Goal: Information Seeking & Learning: Learn about a topic

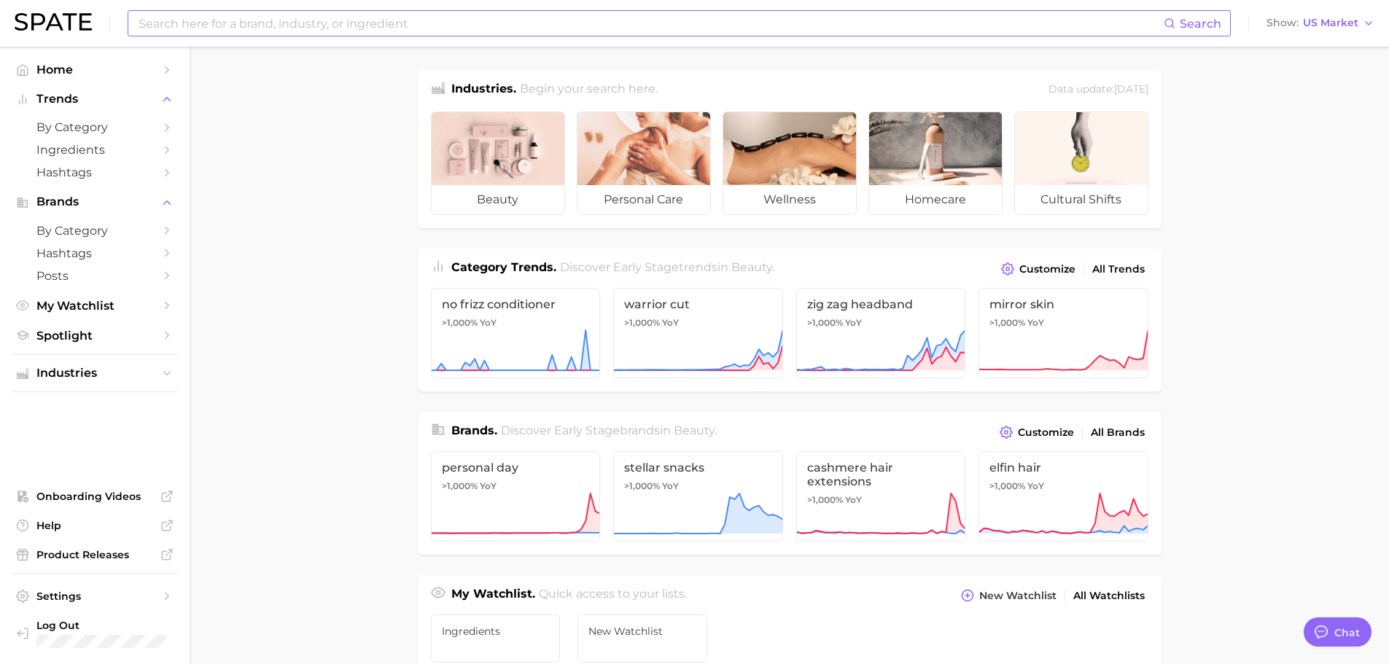
click at [259, 25] on input at bounding box center [650, 23] width 1026 height 25
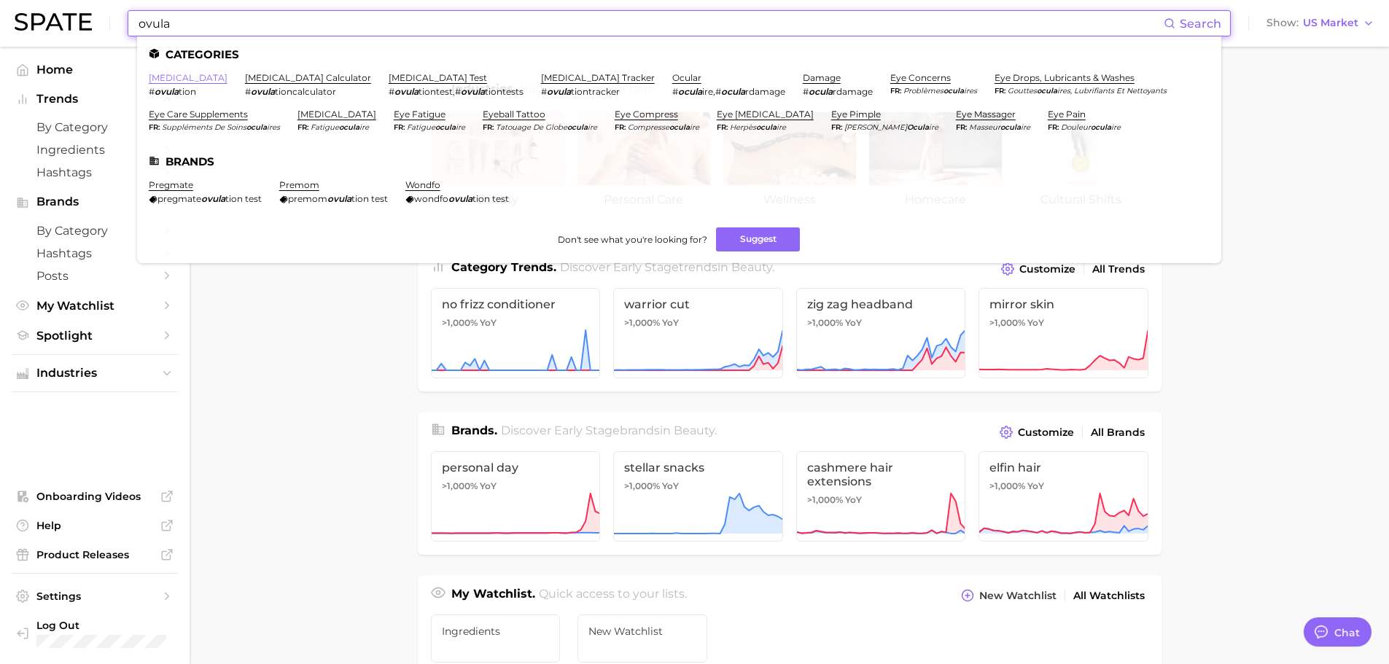
type input "ovula"
click at [155, 73] on link "[MEDICAL_DATA]" at bounding box center [188, 77] width 79 height 11
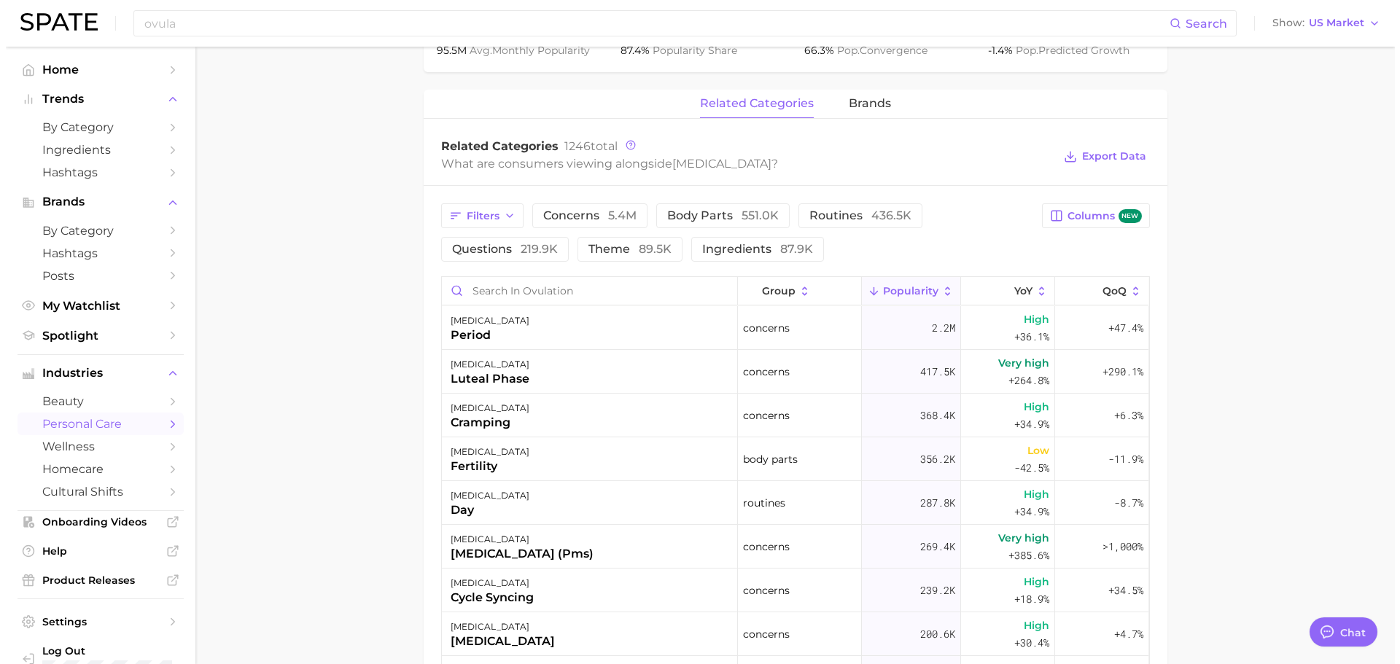
scroll to position [802, 0]
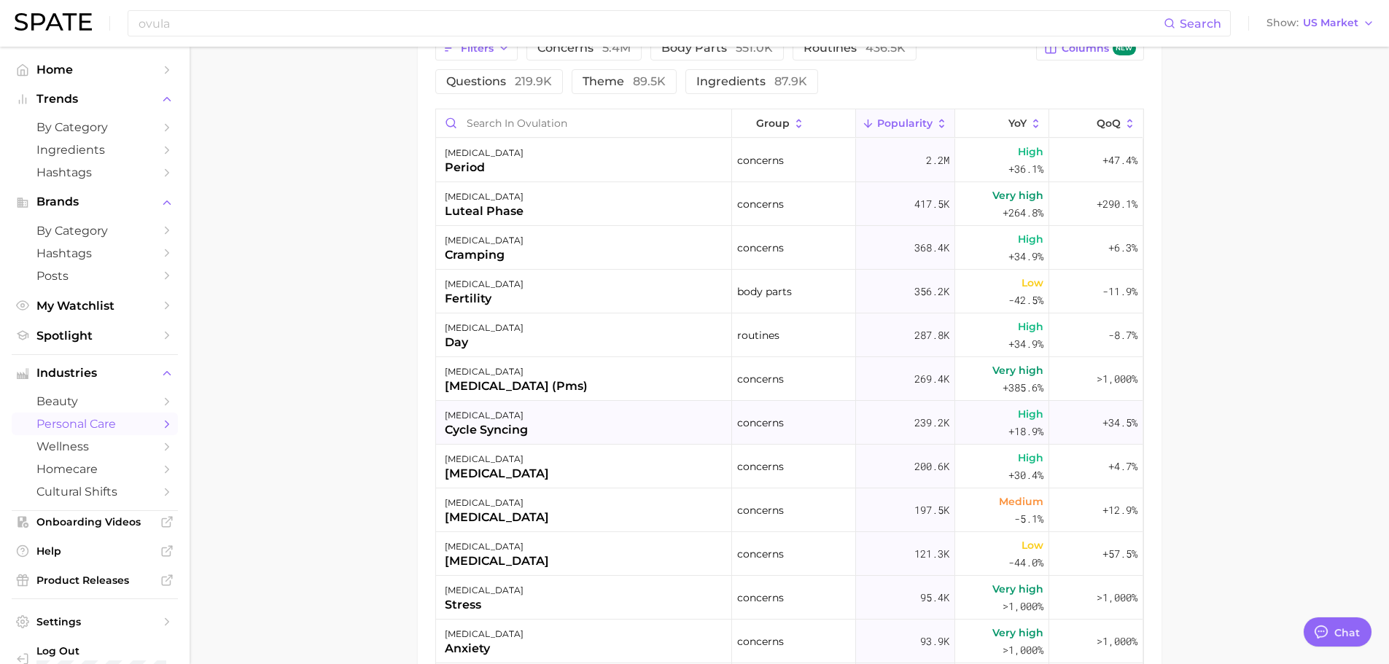
click at [491, 421] on div "cycle syncing" at bounding box center [486, 429] width 83 height 17
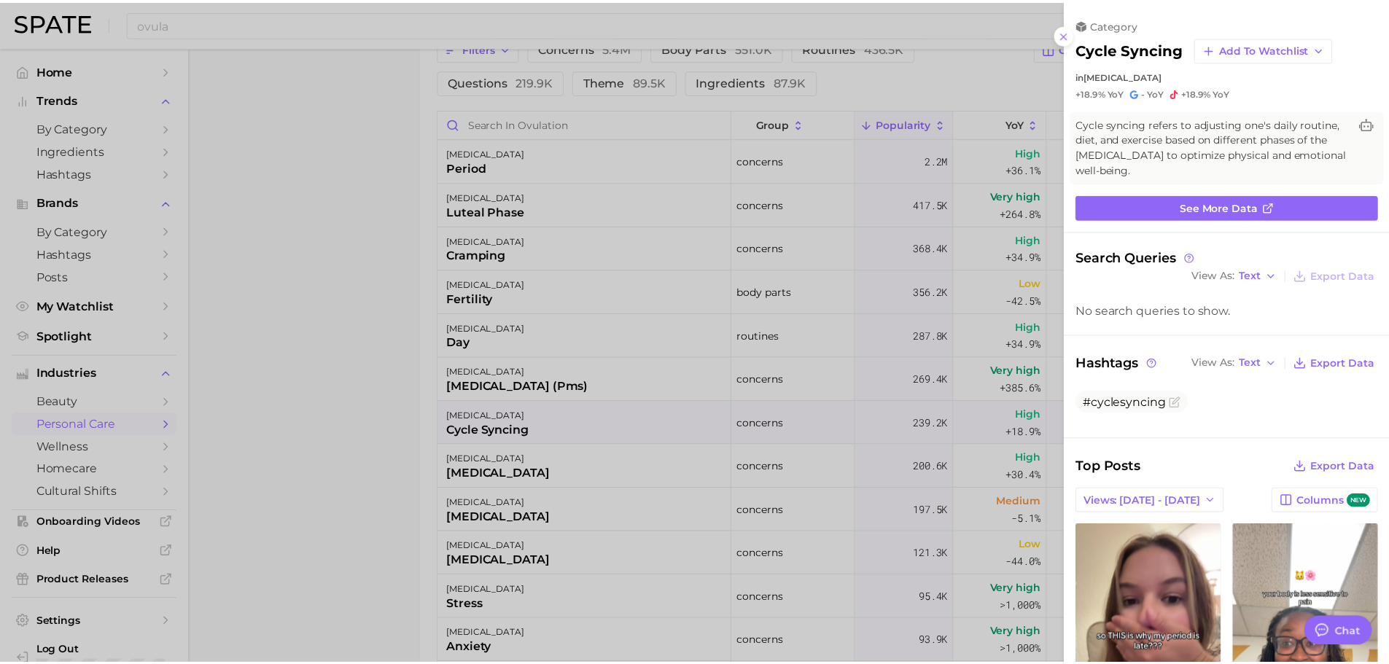
scroll to position [0, 0]
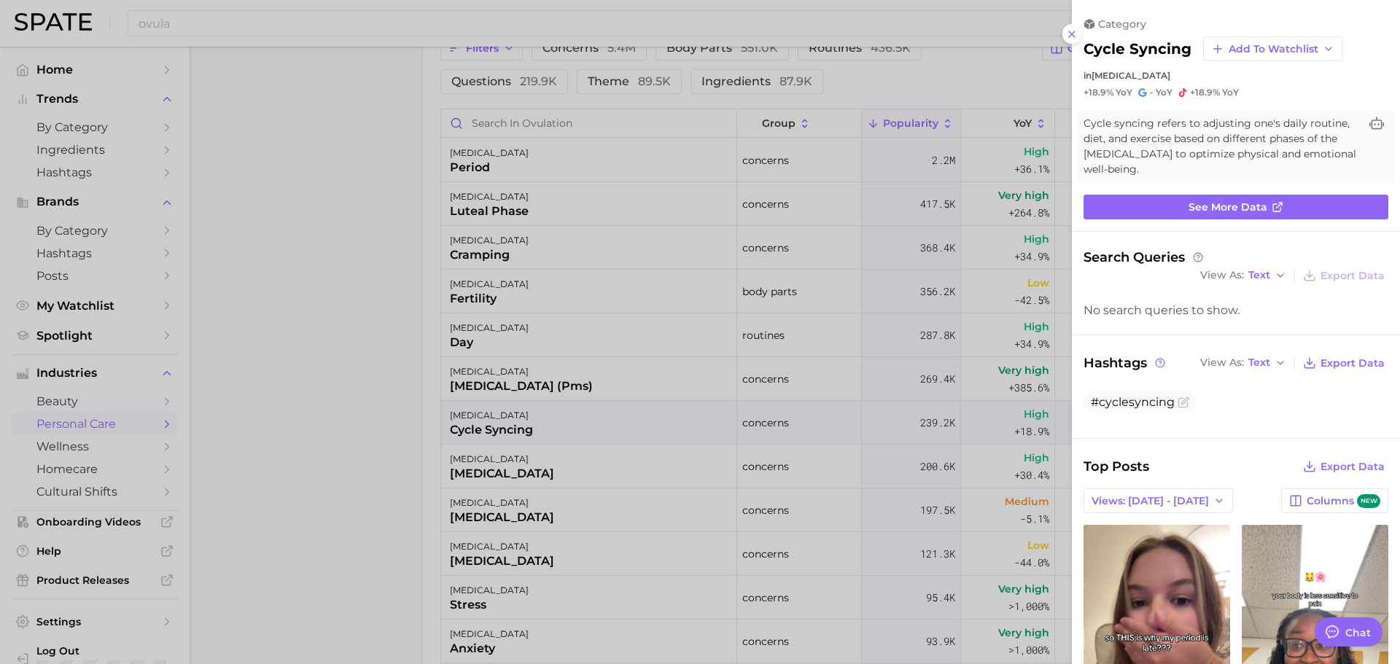
click at [326, 287] on div at bounding box center [700, 332] width 1400 height 664
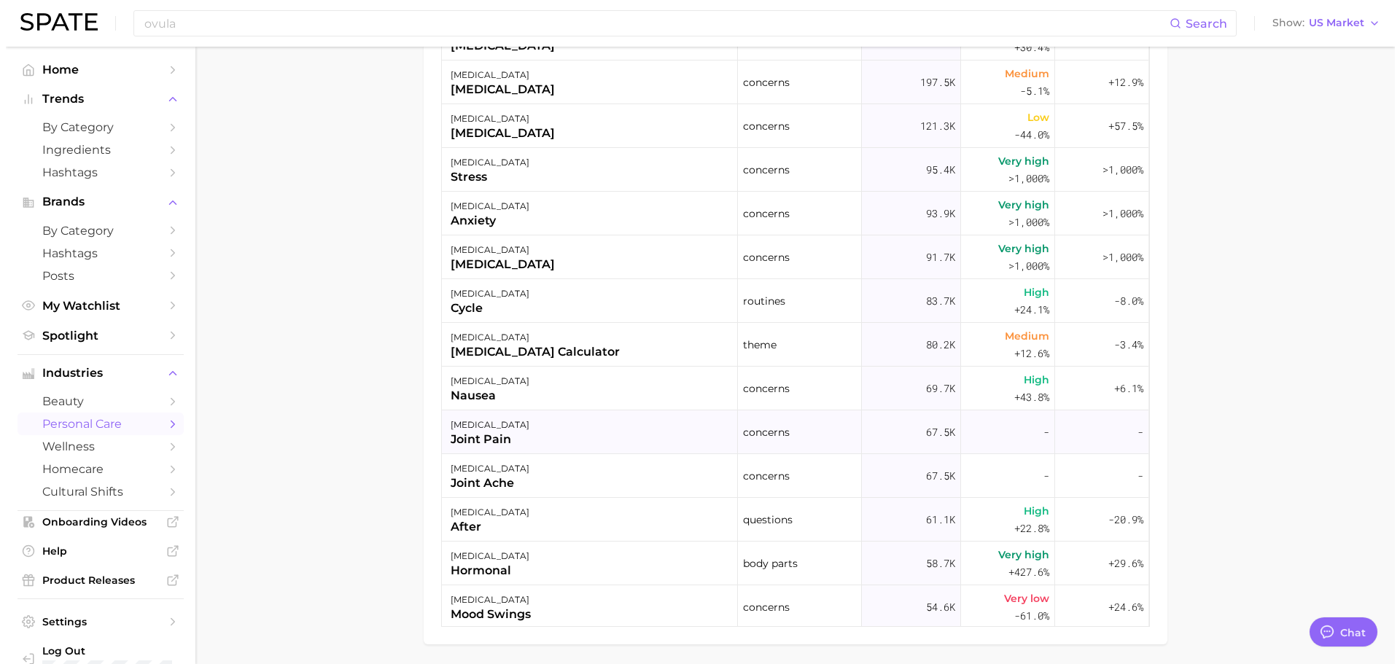
scroll to position [364, 0]
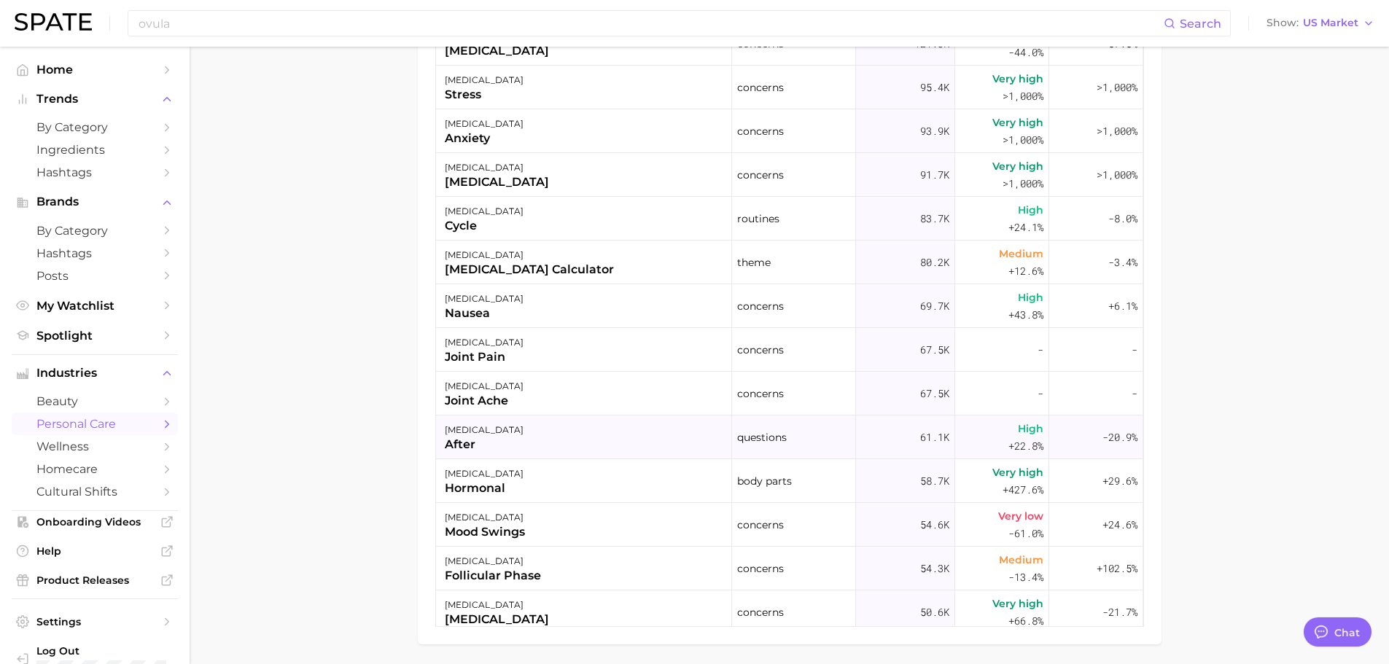
click at [513, 439] on div "[MEDICAL_DATA] after" at bounding box center [584, 437] width 296 height 44
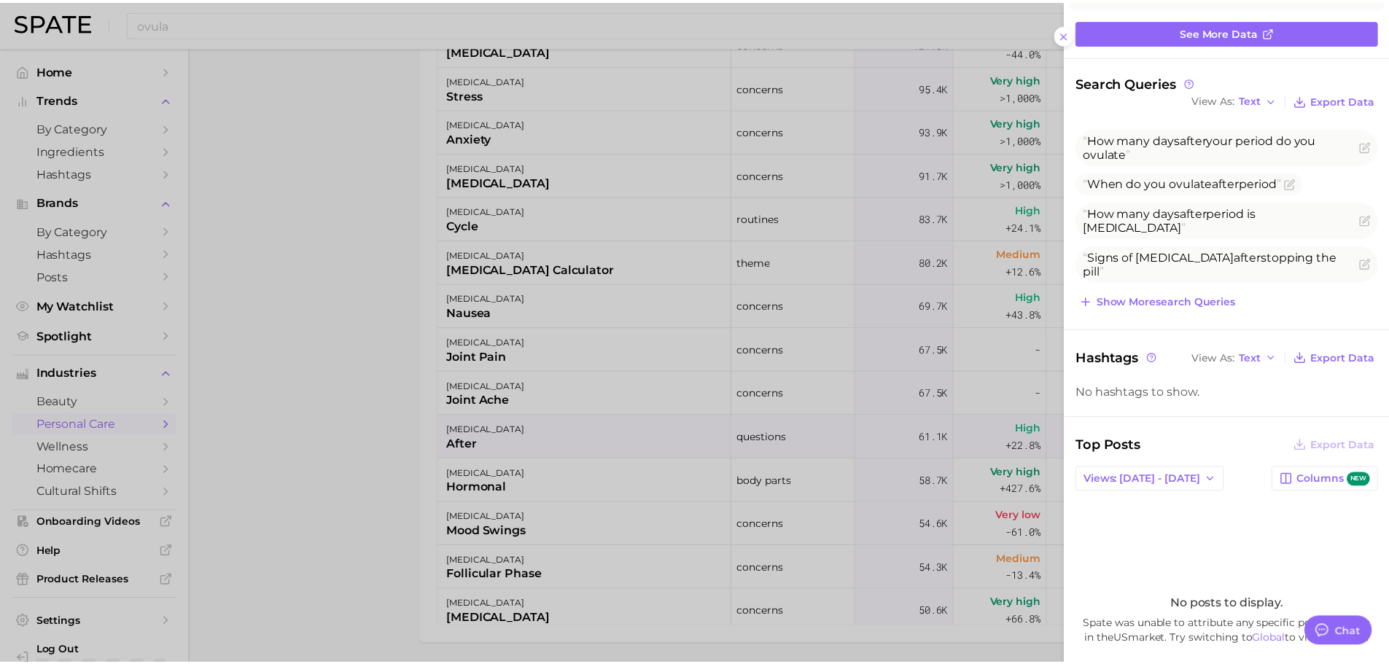
scroll to position [146, 0]
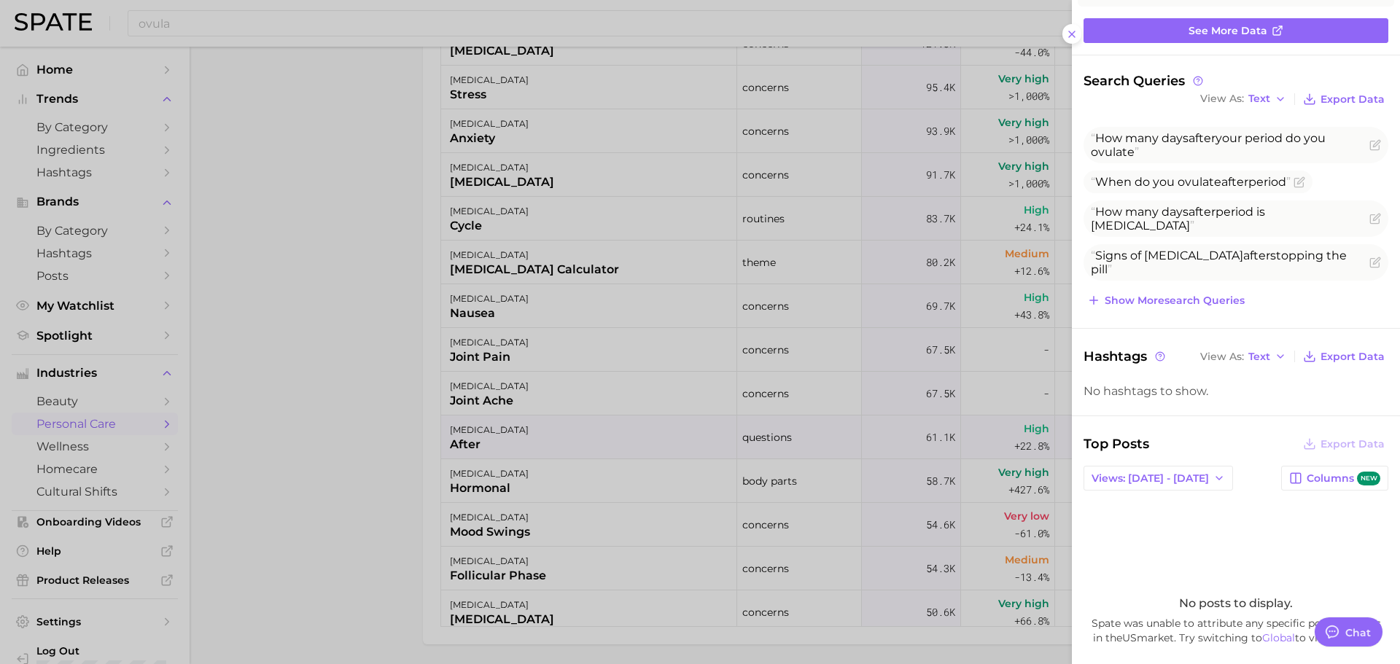
click at [328, 462] on div at bounding box center [700, 332] width 1400 height 664
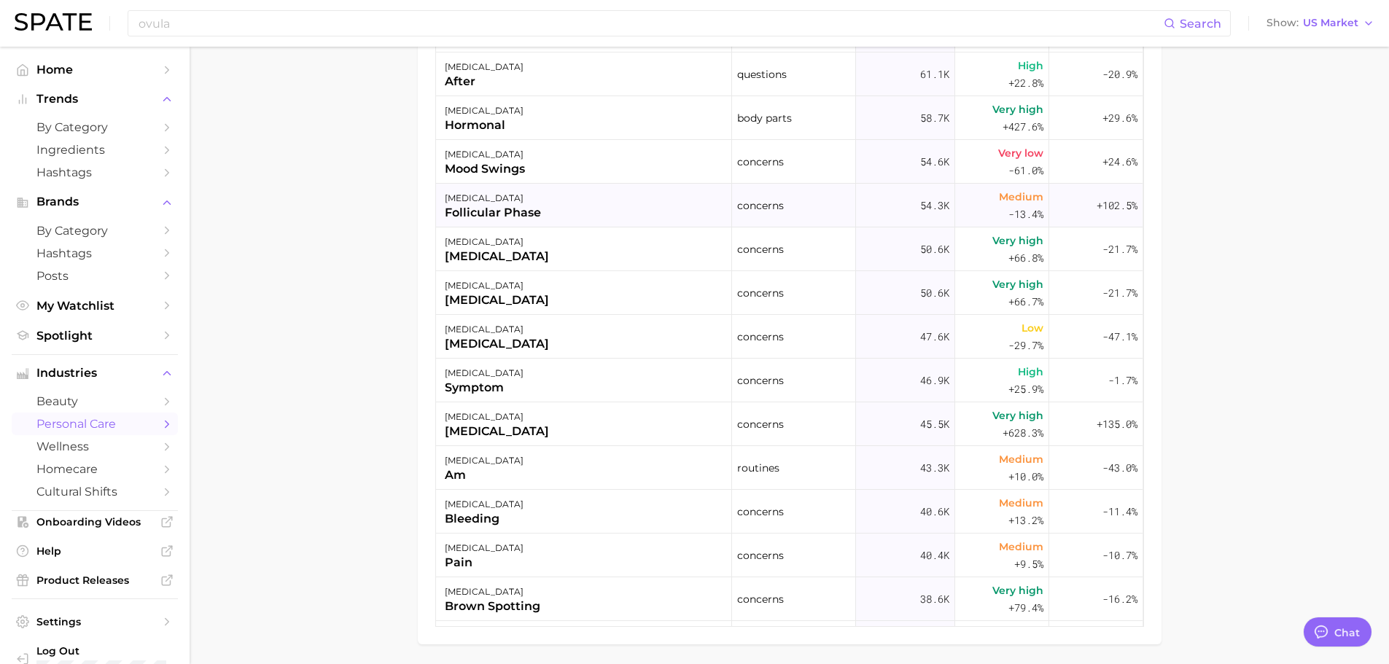
scroll to position [729, 0]
click at [549, 437] on div "[MEDICAL_DATA]" at bounding box center [497, 429] width 104 height 17
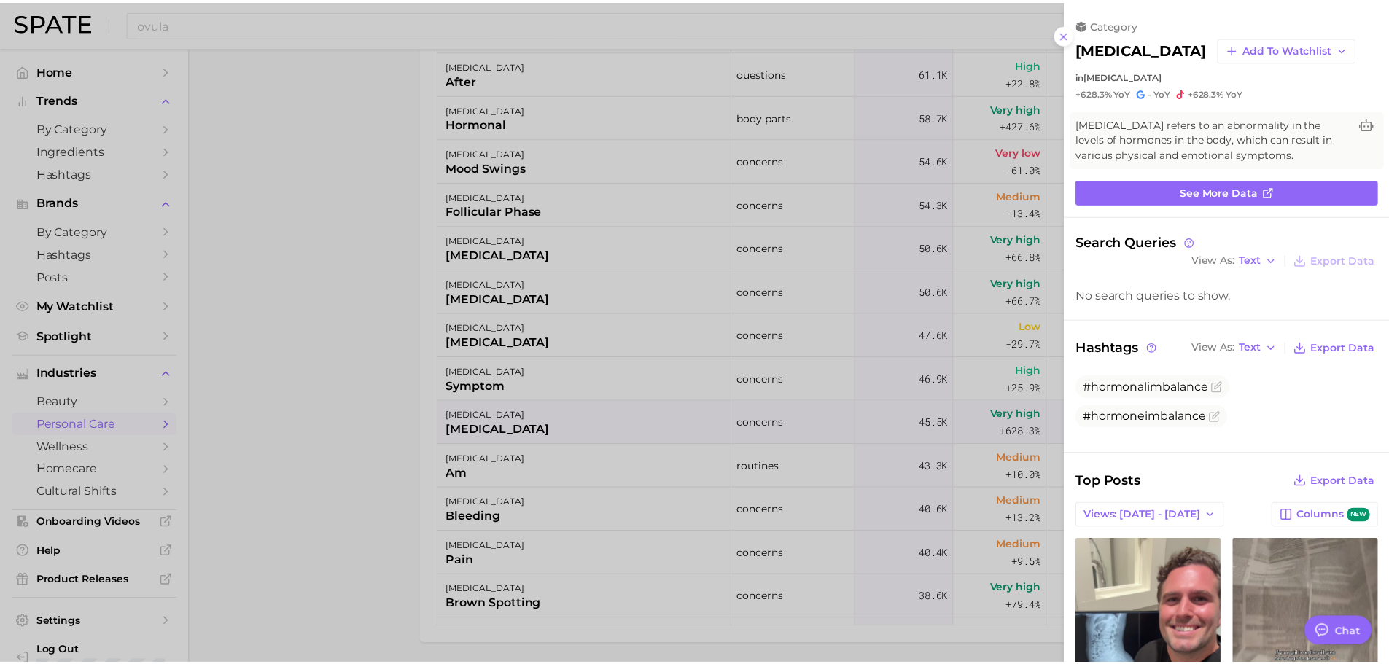
scroll to position [0, 0]
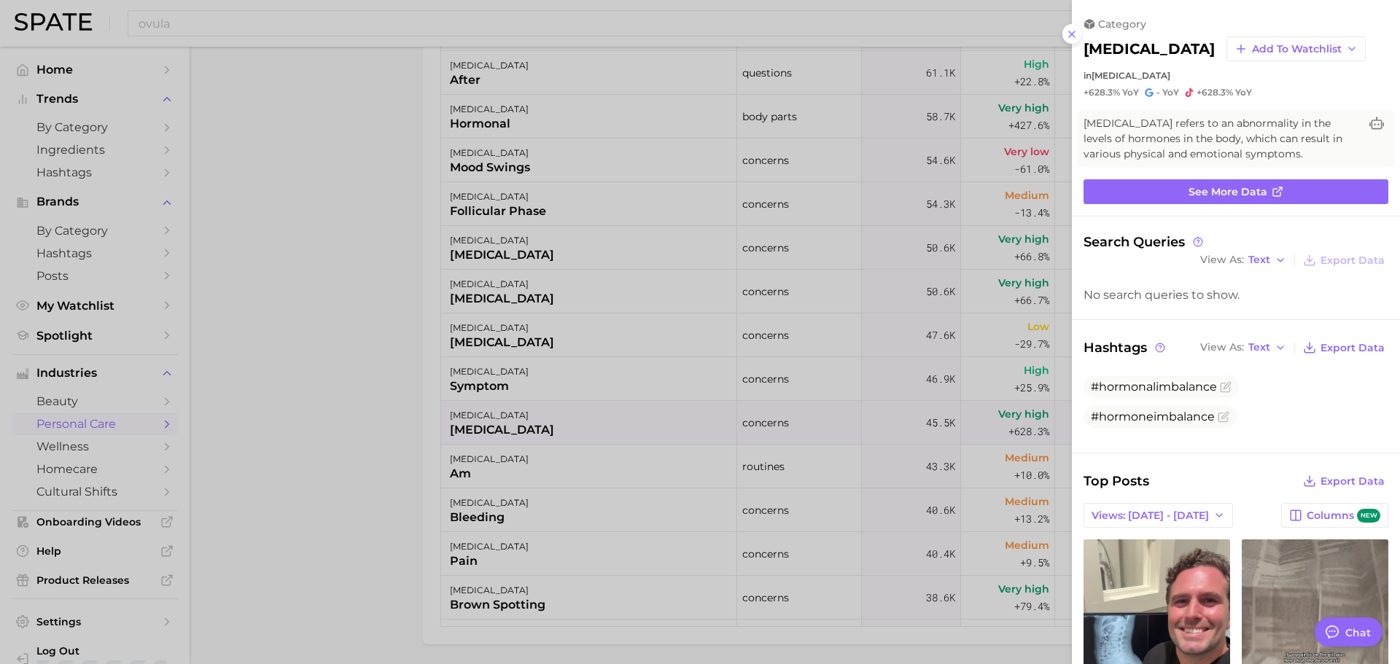
click at [404, 407] on div at bounding box center [700, 332] width 1400 height 664
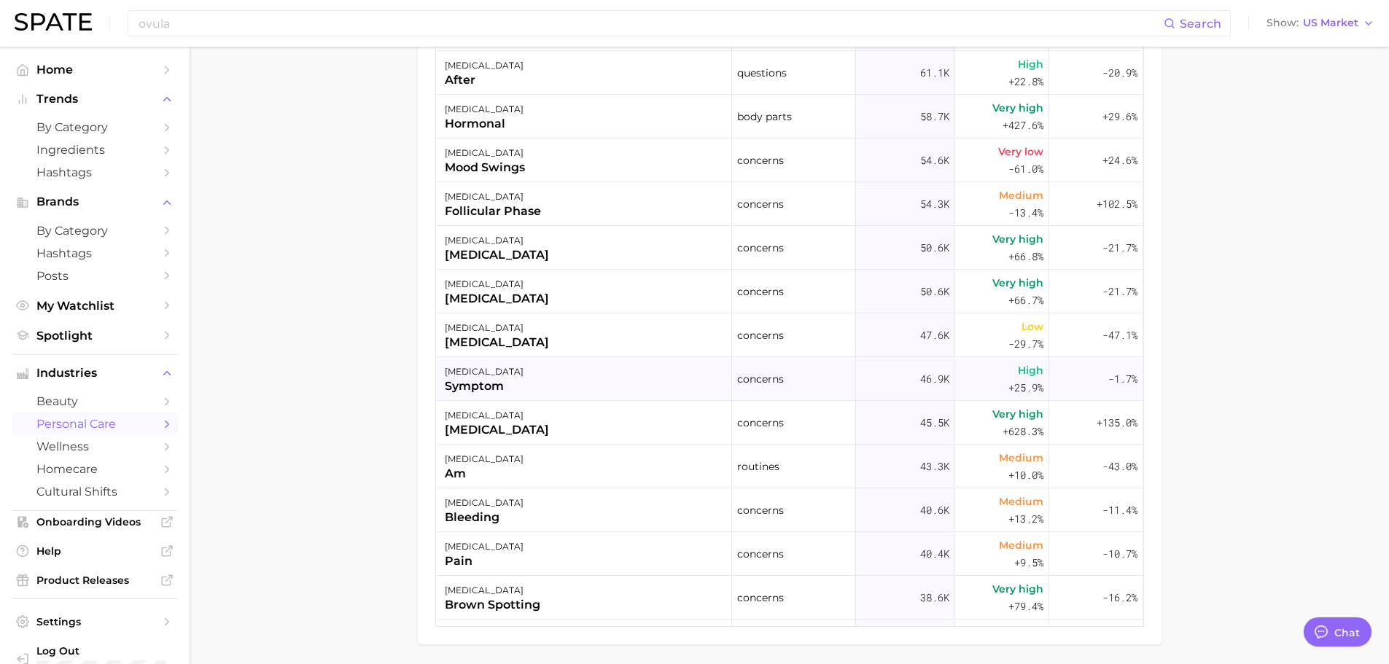
click at [533, 392] on div "[MEDICAL_DATA] symptom" at bounding box center [584, 379] width 296 height 44
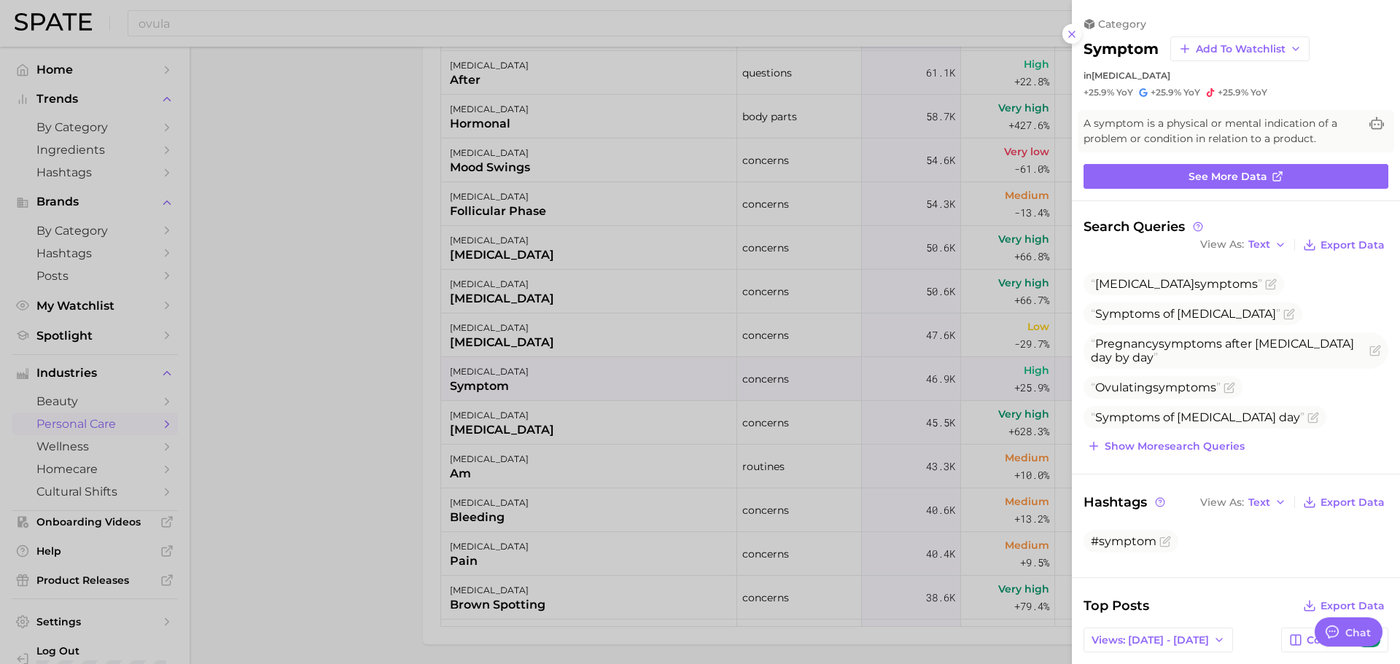
click at [384, 389] on div at bounding box center [700, 332] width 1400 height 664
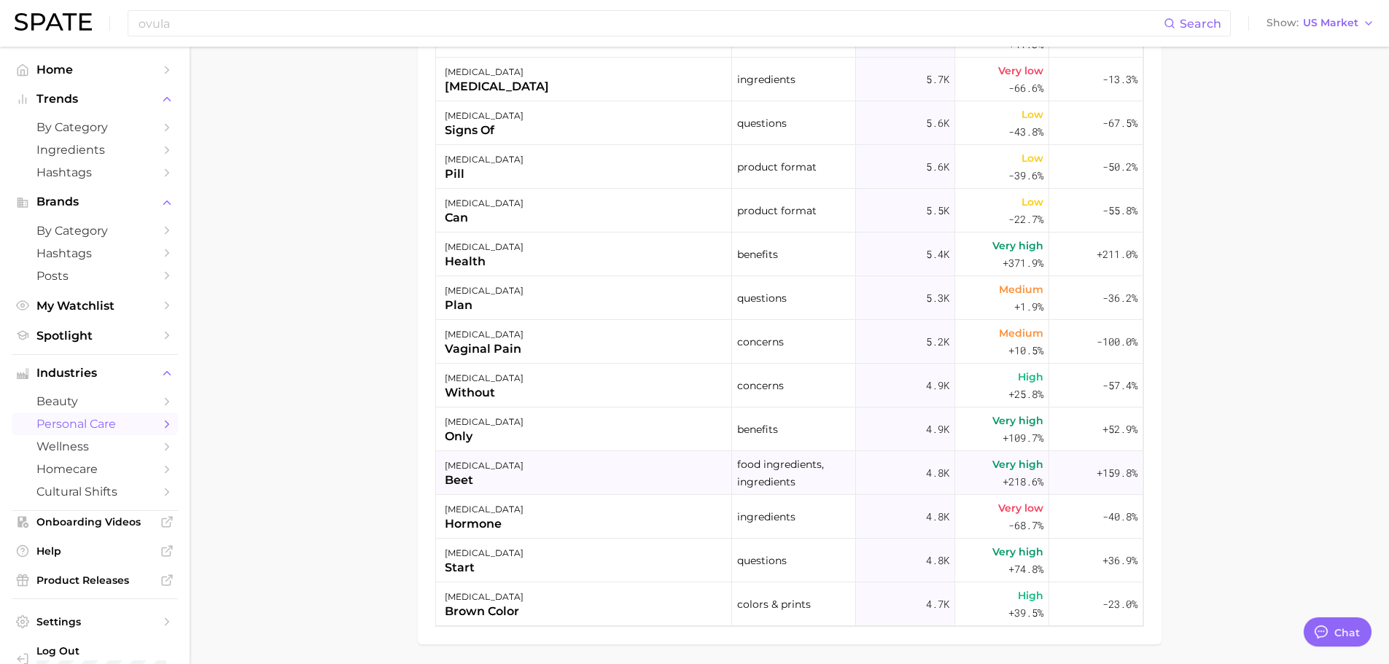
scroll to position [3572, 0]
